Goal: Task Accomplishment & Management: Manage account settings

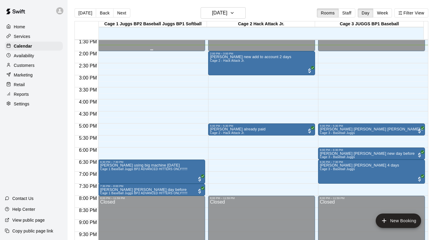
scroll to position [371, 0]
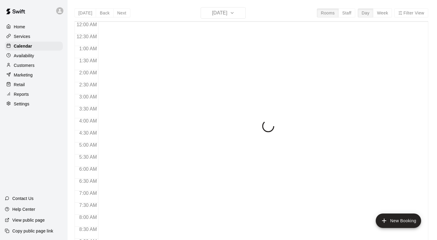
scroll to position [333, 0]
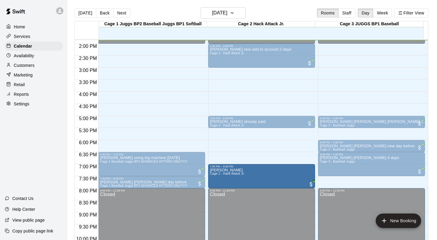
drag, startPoint x: 231, startPoint y: 166, endPoint x: 219, endPoint y: 166, distance: 11.7
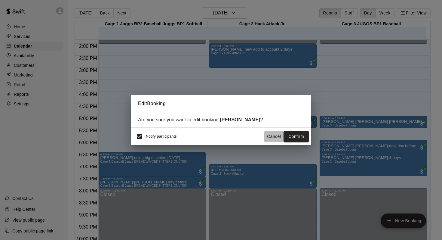
click at [273, 136] on button "Cancel" at bounding box center [273, 136] width 19 height 11
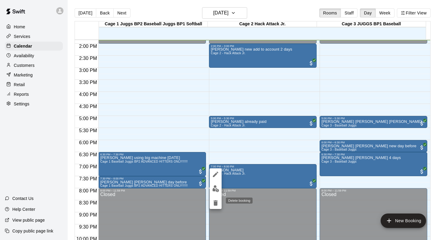
click at [214, 200] on icon "delete" at bounding box center [215, 202] width 4 height 5
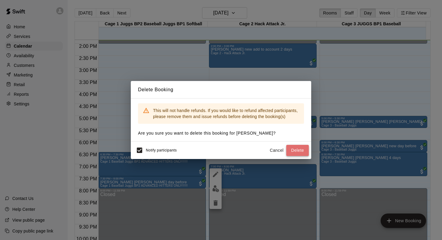
click at [292, 149] on button "Delete" at bounding box center [297, 150] width 23 height 11
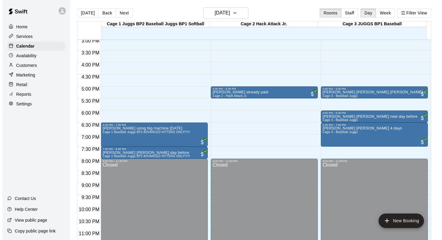
scroll to position [371, 0]
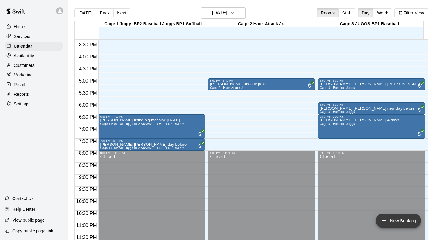
click at [393, 214] on button "New Booking" at bounding box center [398, 220] width 45 height 14
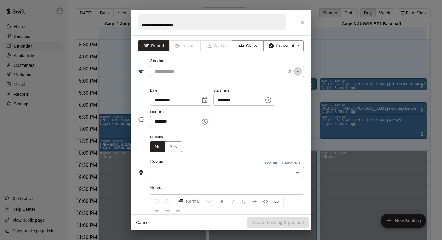
click at [294, 72] on icon "Open" at bounding box center [297, 71] width 7 height 7
type input "**********"
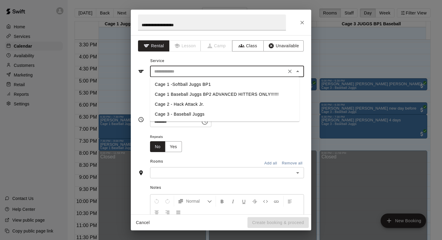
click at [178, 92] on li "Cage 1 Baseball Juggs BP2 ADVANCED HITTERS ONLY!!!!!!" at bounding box center [224, 94] width 149 height 10
type input "**********"
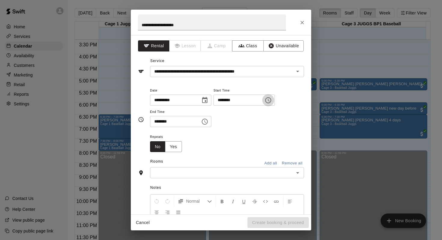
click at [272, 99] on icon "Choose time, selected time is 1:00 PM" at bounding box center [267, 99] width 7 height 7
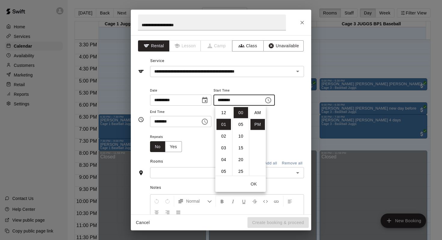
scroll to position [11, 0]
click at [223, 123] on li "08" at bounding box center [223, 125] width 14 height 11
type input "********"
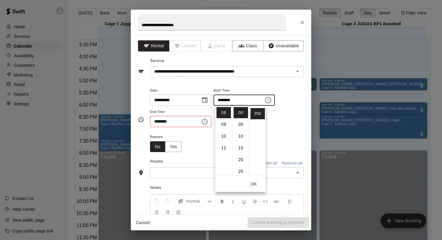
click at [291, 123] on div "**********" at bounding box center [227, 107] width 154 height 41
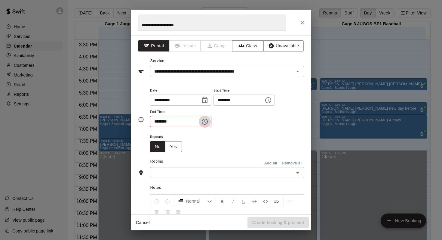
click at [206, 121] on icon "Choose time, selected time is 1:30 PM" at bounding box center [205, 121] width 2 height 3
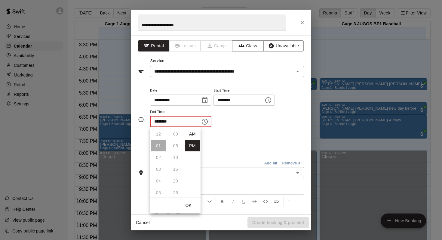
scroll to position [11, 0]
click at [156, 140] on li "09" at bounding box center [158, 138] width 14 height 11
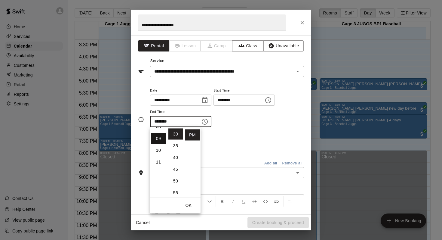
scroll to position [105, 0]
drag, startPoint x: 179, startPoint y: 158, endPoint x: 182, endPoint y: 144, distance: 14.7
click at [182, 144] on ul "00 05 10 15 20 25 30 35 40 45 50 55" at bounding box center [175, 162] width 17 height 70
click at [175, 133] on li "00" at bounding box center [175, 133] width 14 height 11
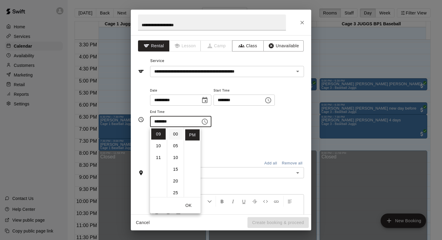
type input "********"
click at [234, 127] on div "**********" at bounding box center [227, 110] width 154 height 47
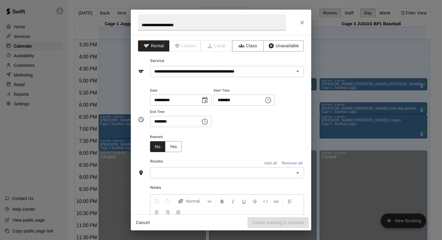
click at [294, 171] on icon "Open" at bounding box center [297, 172] width 7 height 7
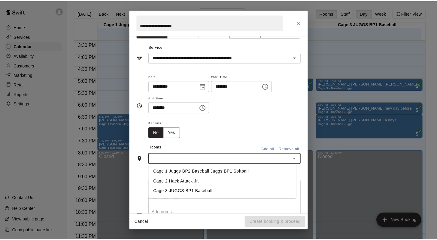
scroll to position [14, 0]
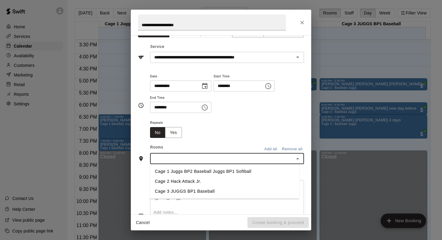
click at [191, 168] on li "Cage 1 Juggs BP2 Baseball Juggs BP1 Softball" at bounding box center [224, 171] width 149 height 10
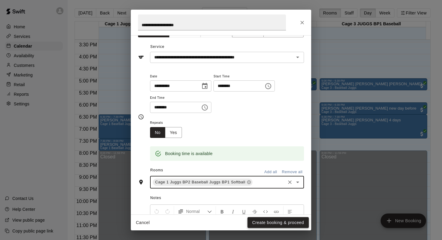
click at [264, 221] on button "Create booking & proceed" at bounding box center [277, 222] width 61 height 11
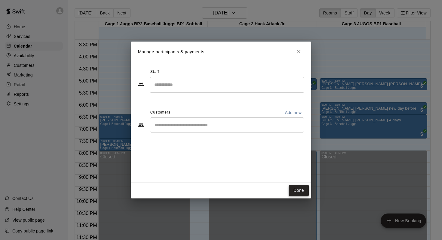
click at [295, 186] on button "Done" at bounding box center [299, 190] width 20 height 11
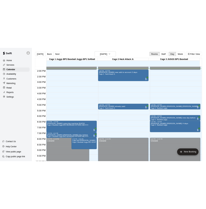
scroll to position [323, 0]
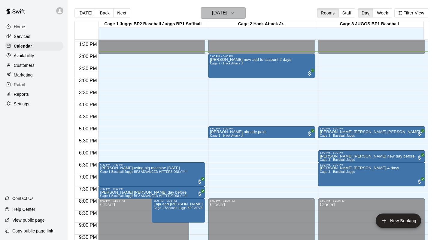
click at [235, 14] on icon "button" at bounding box center [232, 12] width 5 height 7
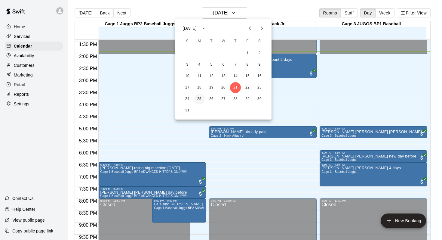
click at [198, 97] on button "25" at bounding box center [199, 98] width 11 height 11
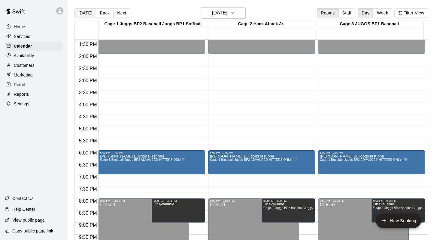
click at [87, 12] on button "[DATE]" at bounding box center [86, 12] width 22 height 9
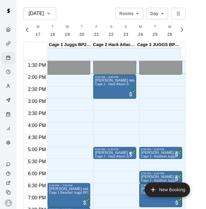
scroll to position [0, 2516]
